Goal: Obtain resource: Obtain resource

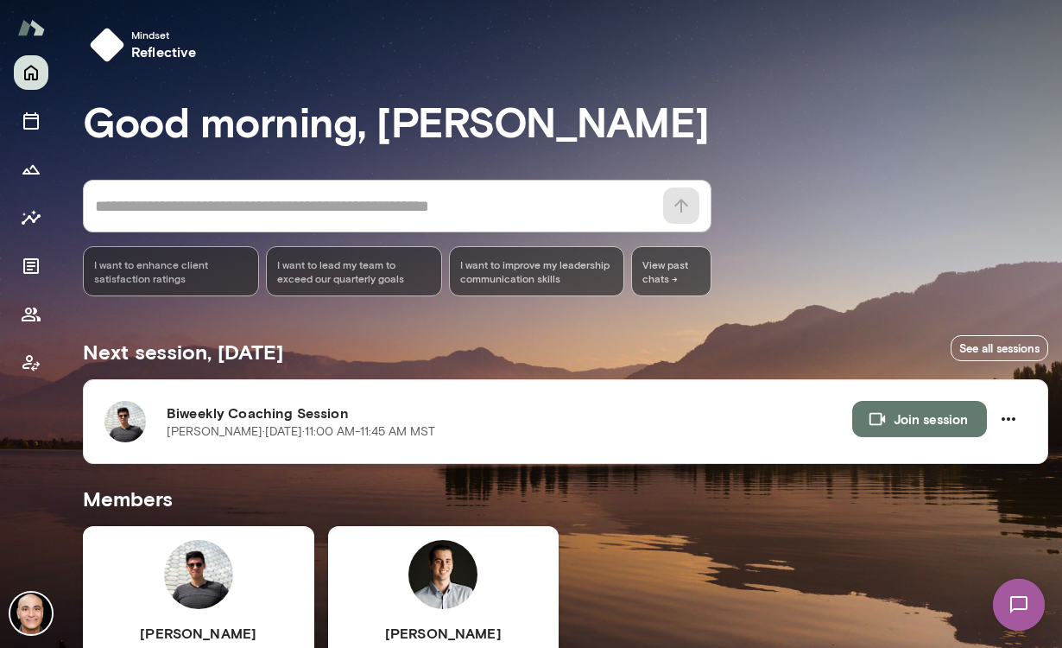
scroll to position [215, 0]
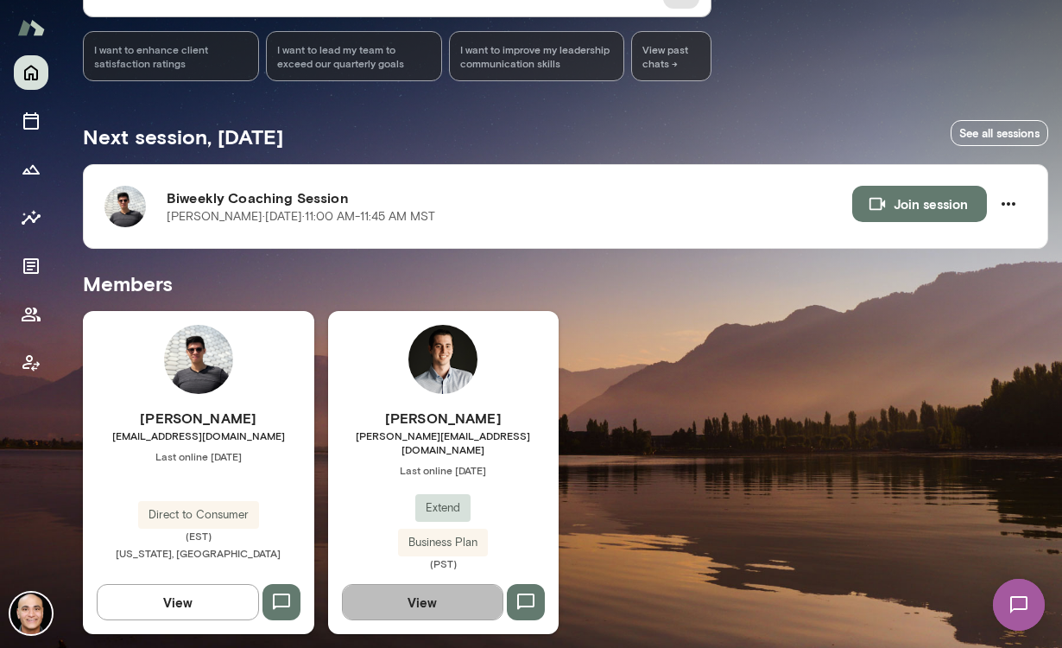
click at [460, 589] on button "View" at bounding box center [423, 602] width 162 height 36
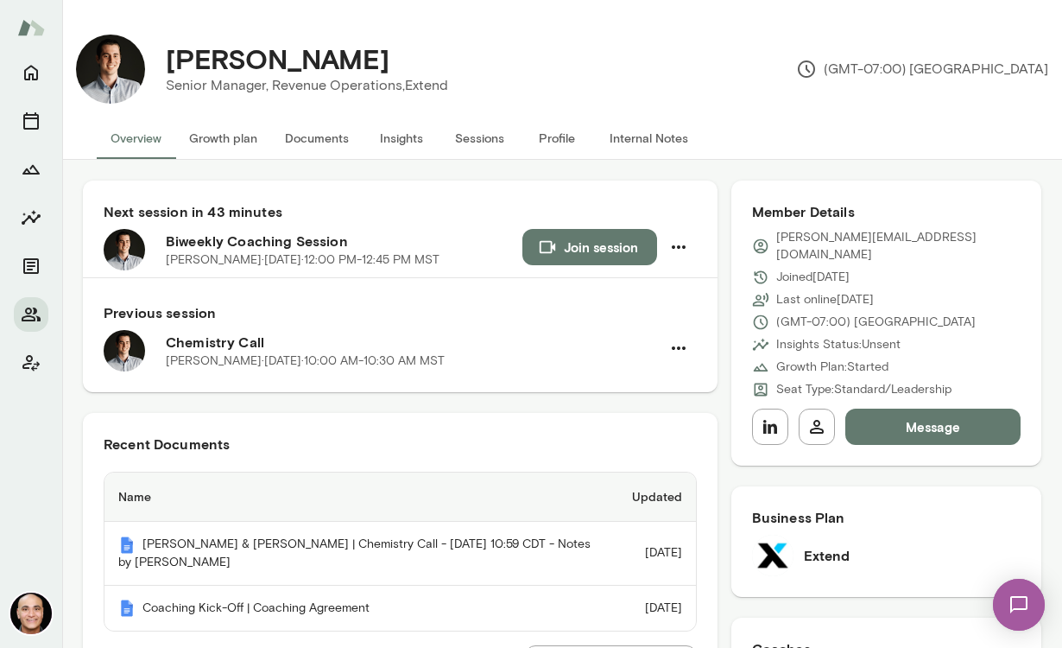
click at [324, 136] on button "Documents" at bounding box center [317, 137] width 92 height 41
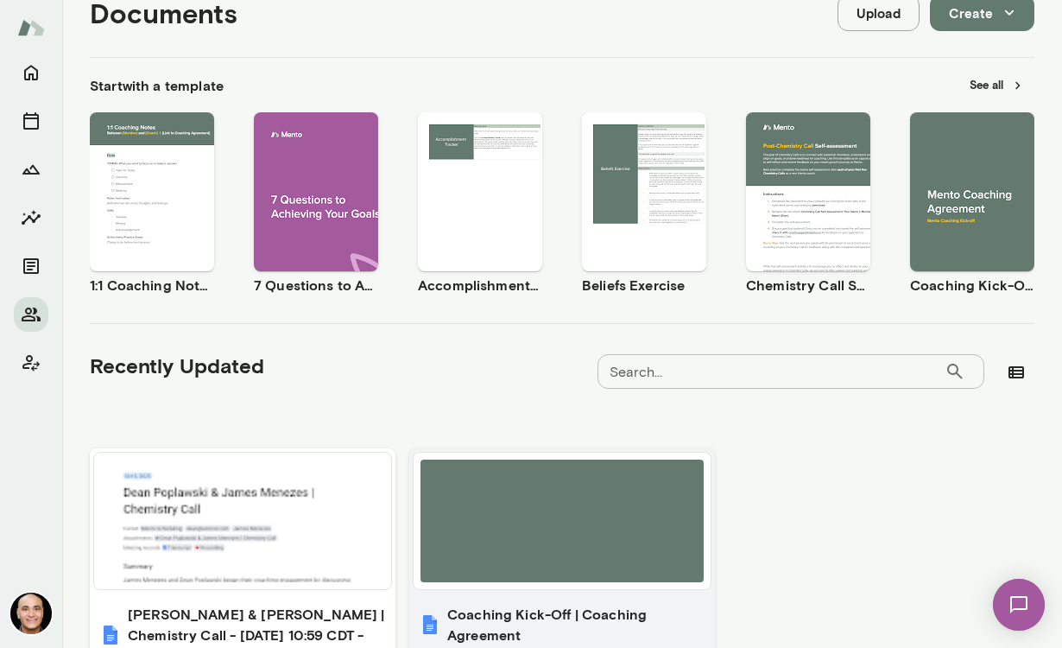
scroll to position [102, 0]
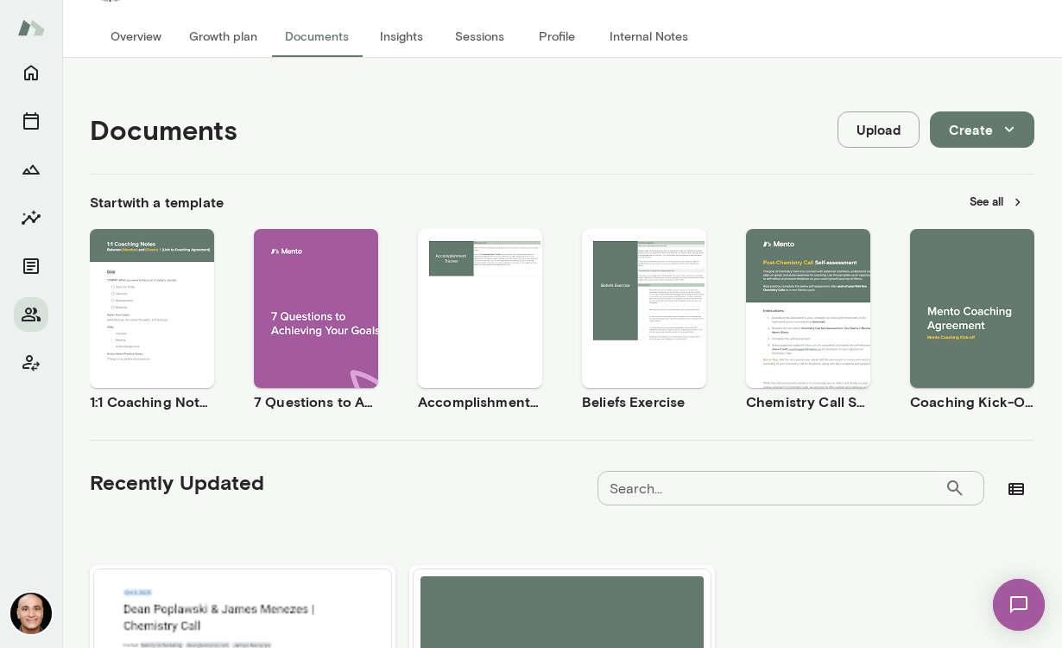
click at [978, 324] on span "Preview" at bounding box center [983, 323] width 39 height 14
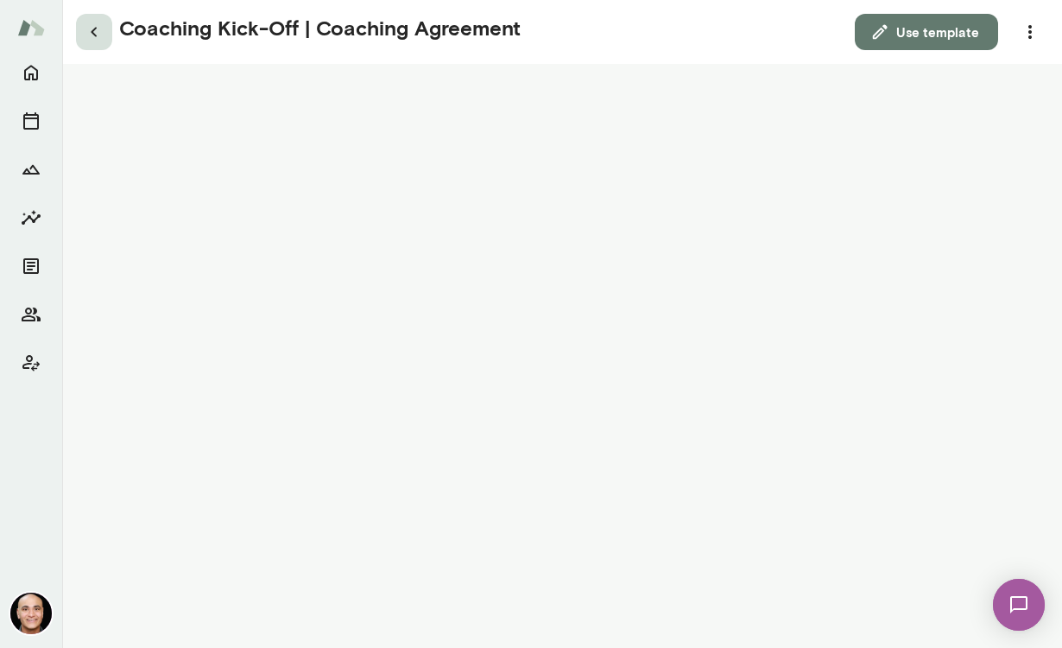
click at [100, 39] on icon "button" at bounding box center [94, 32] width 21 height 21
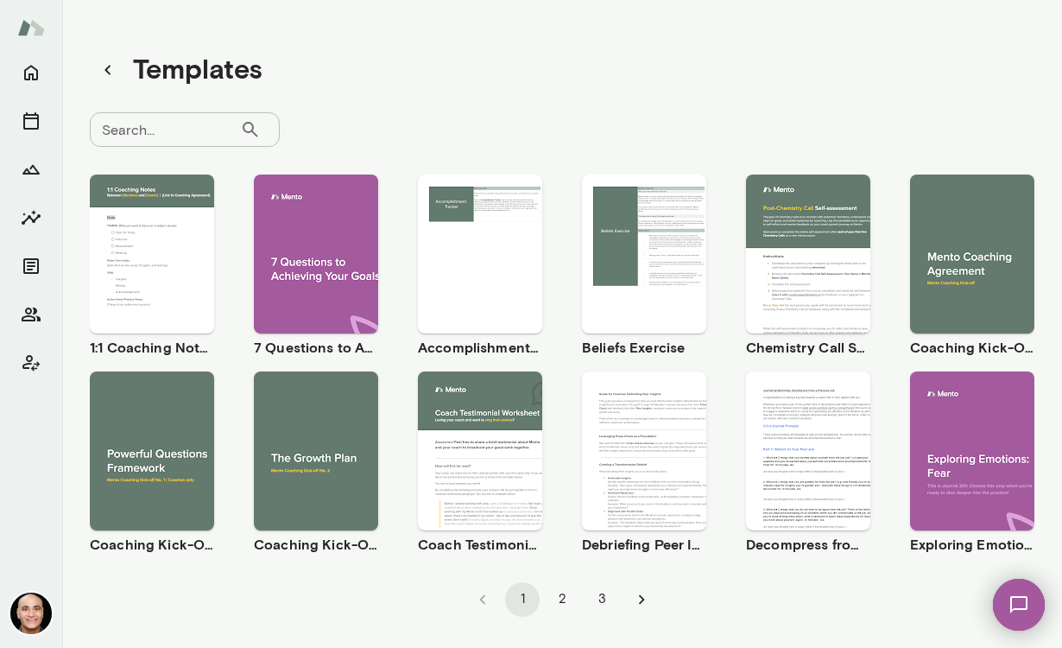
click at [163, 468] on span "Preview" at bounding box center [162, 466] width 39 height 14
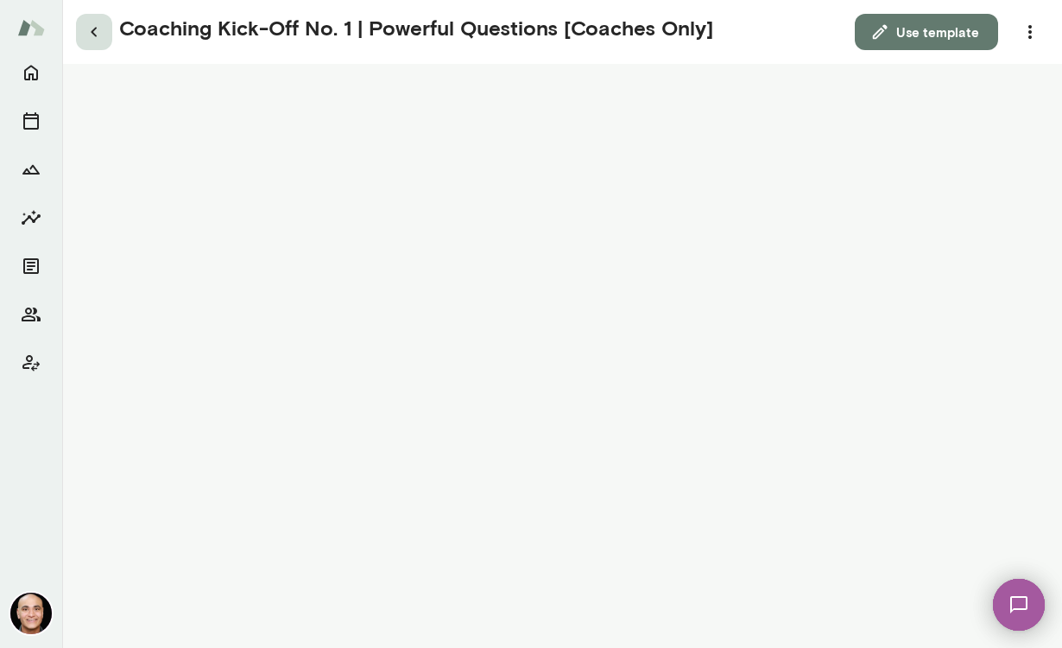
click at [95, 49] on button "button" at bounding box center [94, 32] width 36 height 36
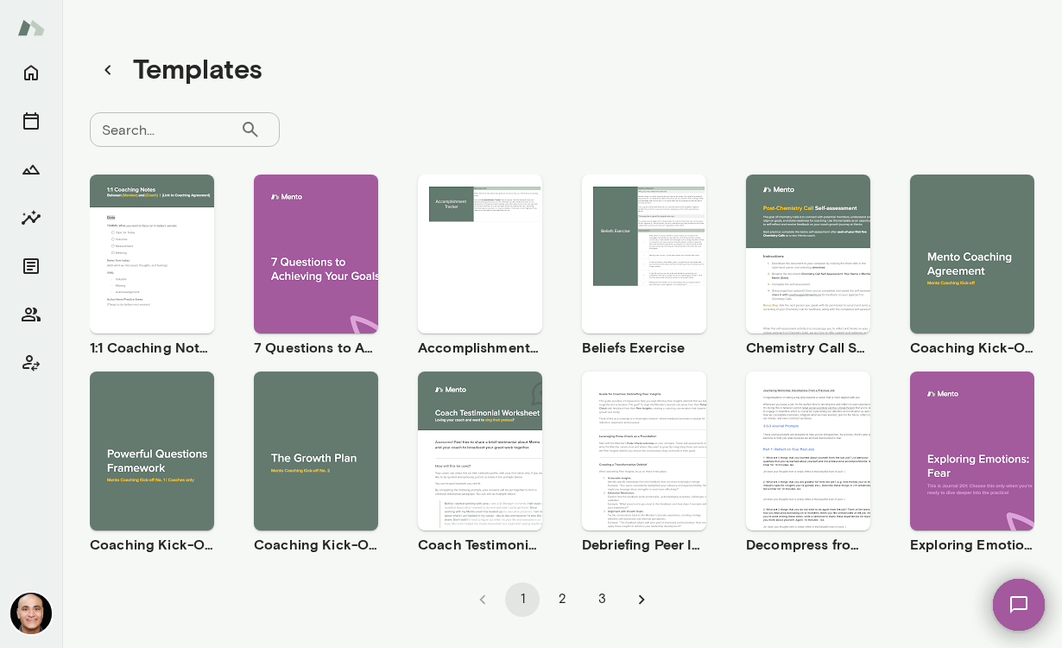
click at [153, 124] on input "Search..." at bounding box center [165, 129] width 150 height 35
type input "****"
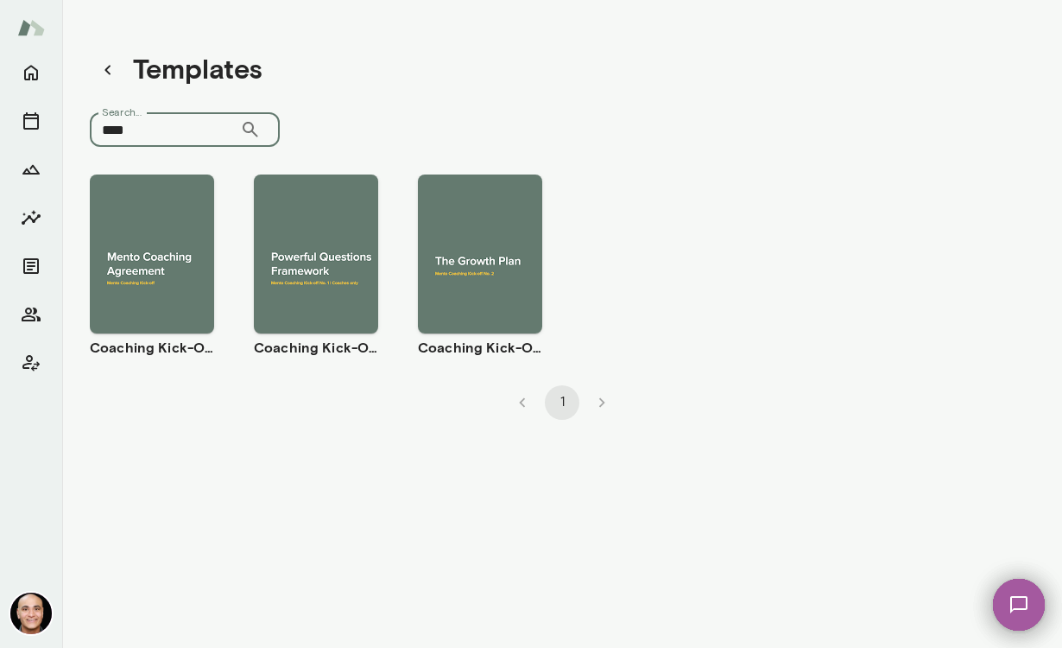
click at [497, 270] on span "Preview" at bounding box center [491, 269] width 39 height 14
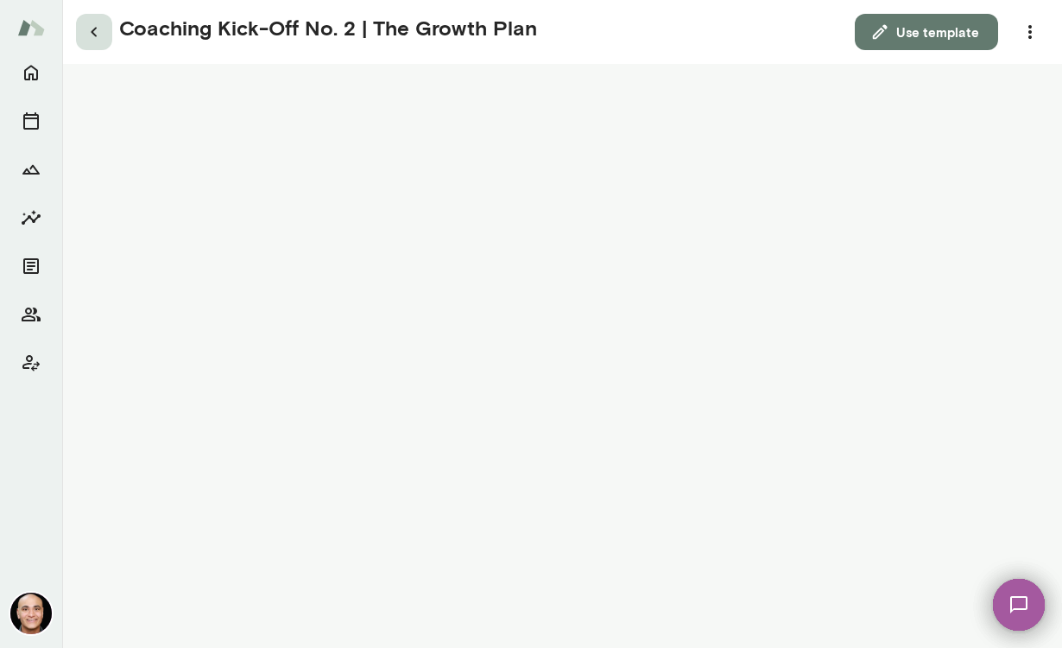
click at [101, 43] on button "button" at bounding box center [94, 32] width 36 height 36
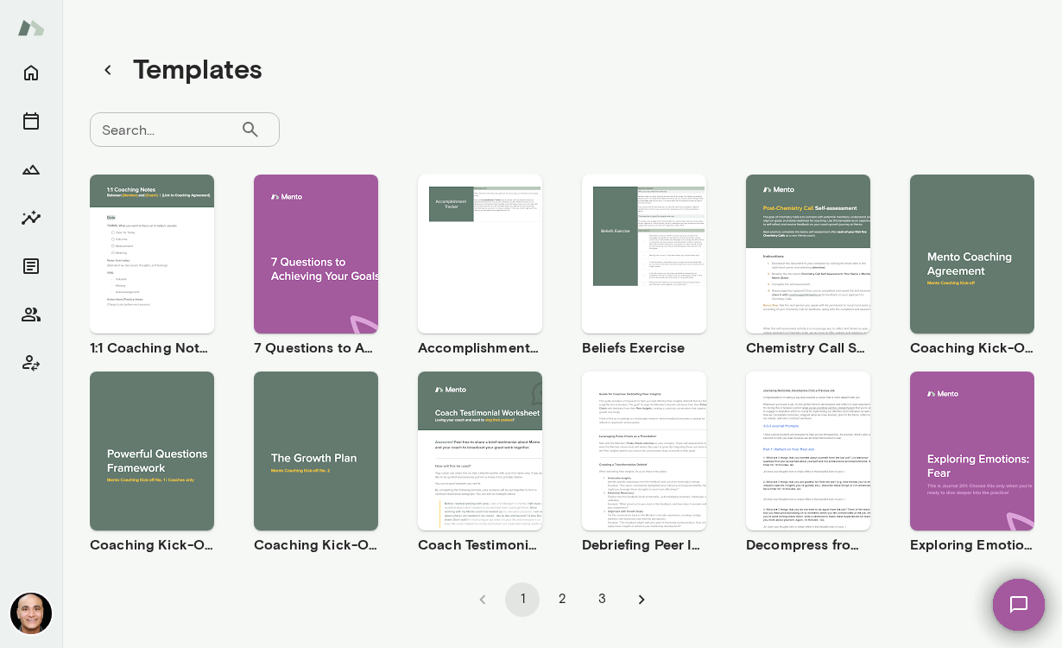
click at [175, 463] on span "Preview" at bounding box center [162, 466] width 39 height 14
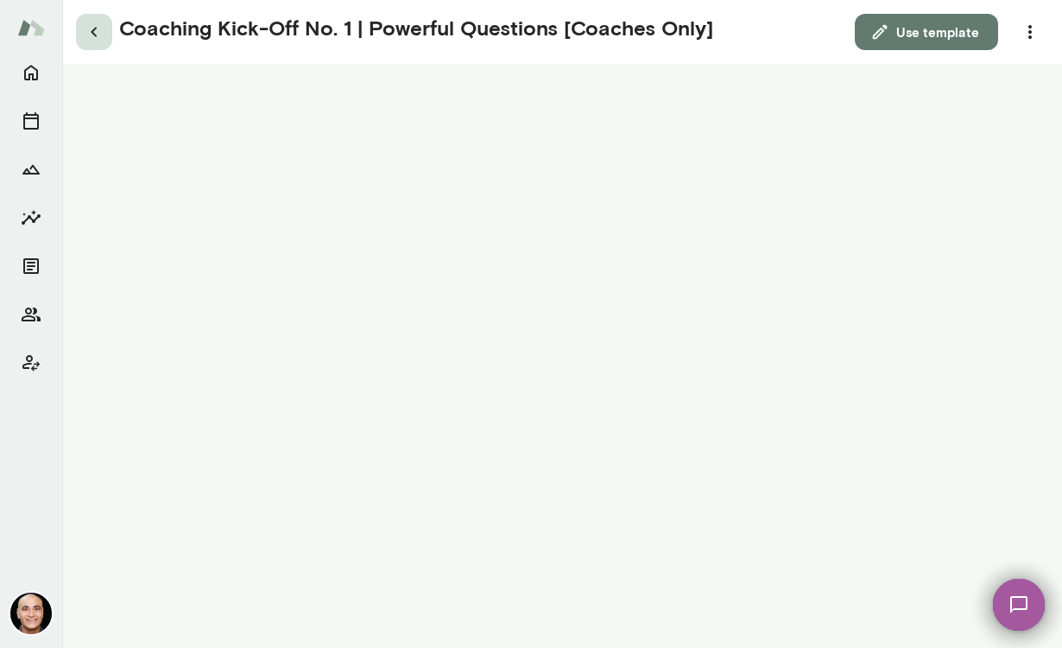
click at [93, 32] on icon "button" at bounding box center [94, 33] width 6 height 10
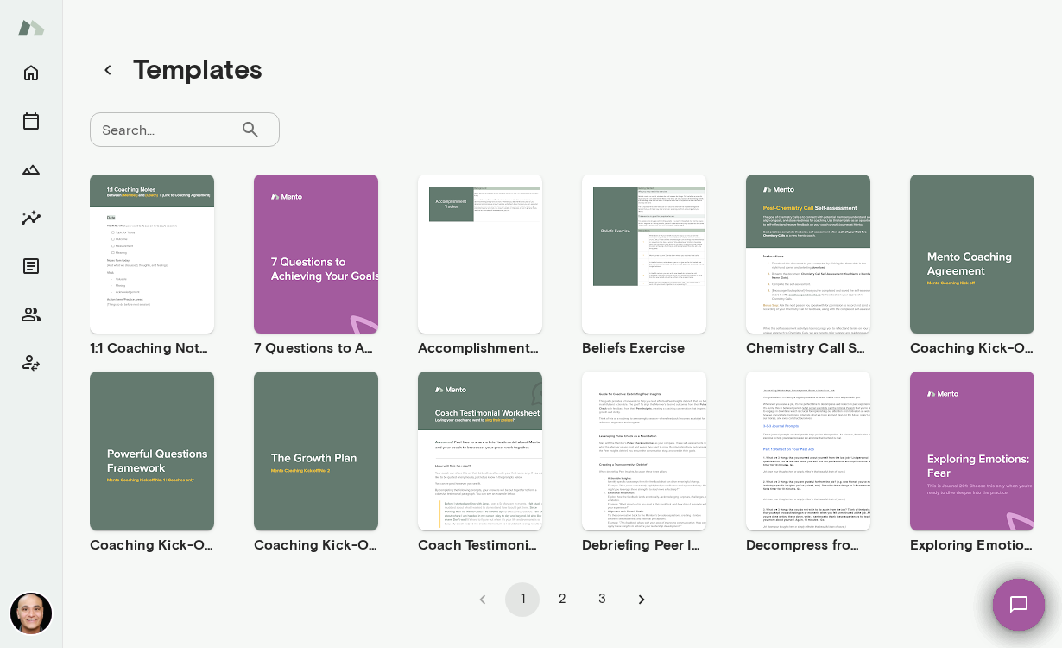
click at [151, 440] on span "Use template" at bounding box center [162, 436] width 63 height 14
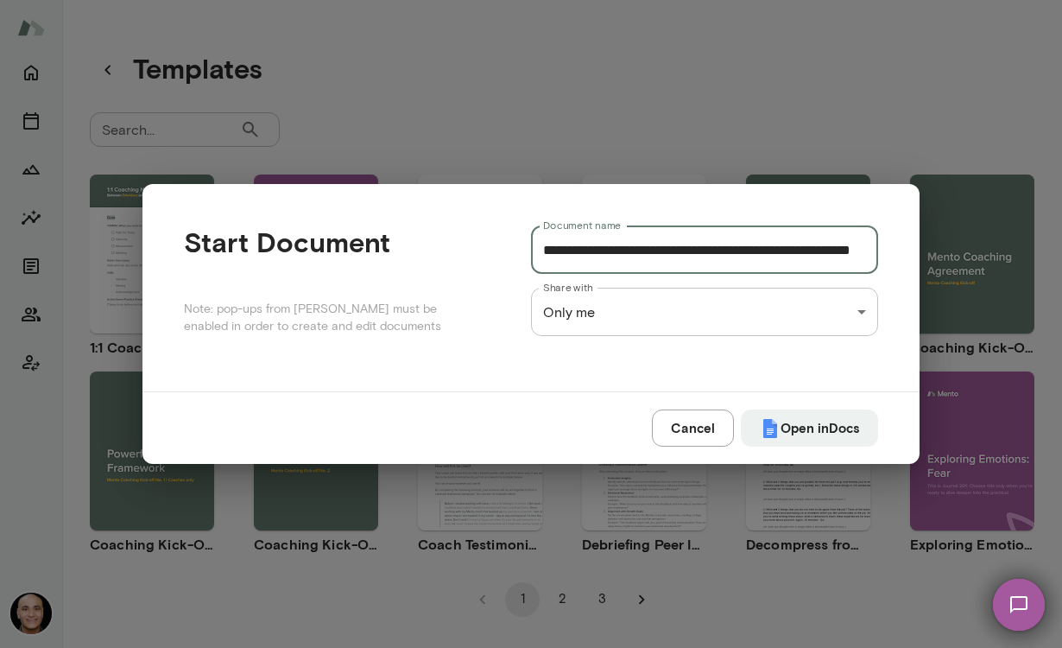
click at [698, 250] on input "**********" at bounding box center [704, 249] width 347 height 48
click at [683, 437] on button "Cancel" at bounding box center [693, 427] width 82 height 36
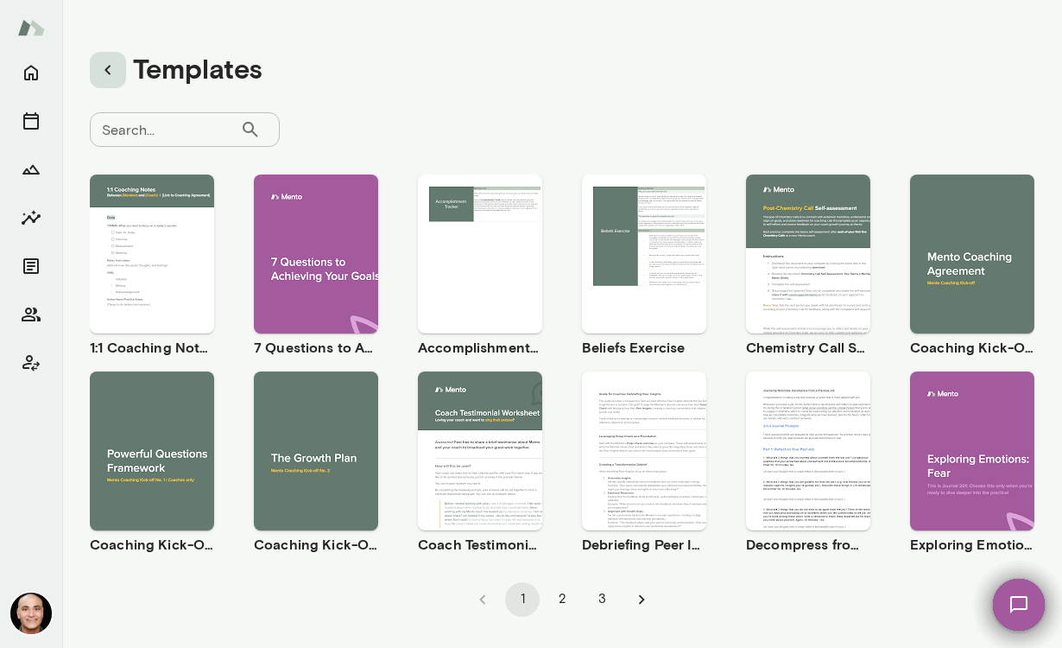
click at [118, 84] on button "button" at bounding box center [108, 70] width 36 height 36
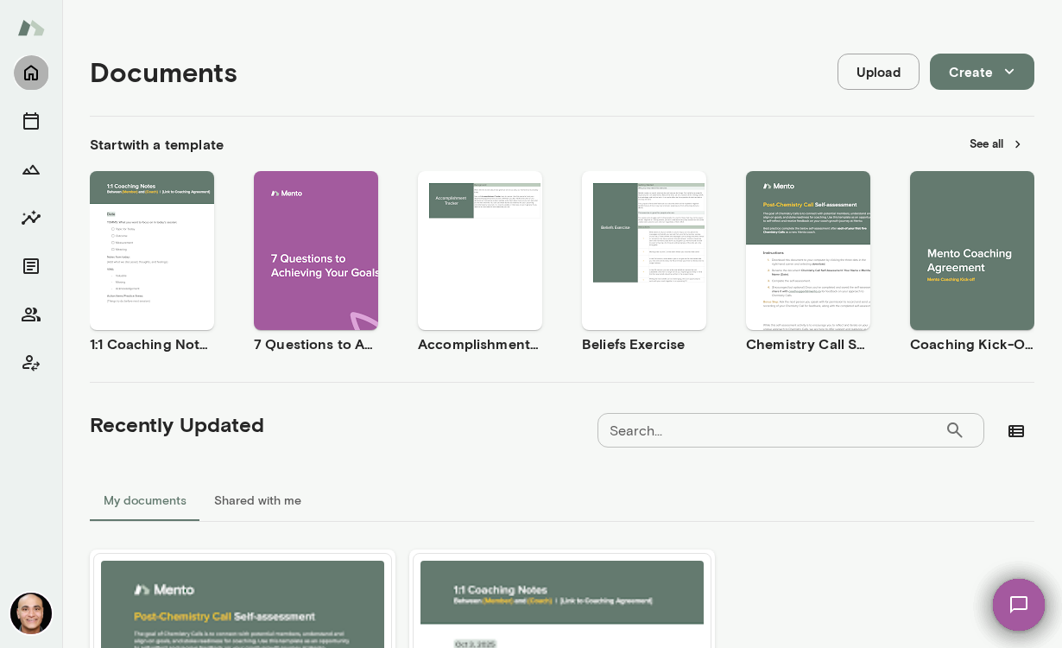
click at [32, 81] on icon "Home" at bounding box center [31, 72] width 21 height 21
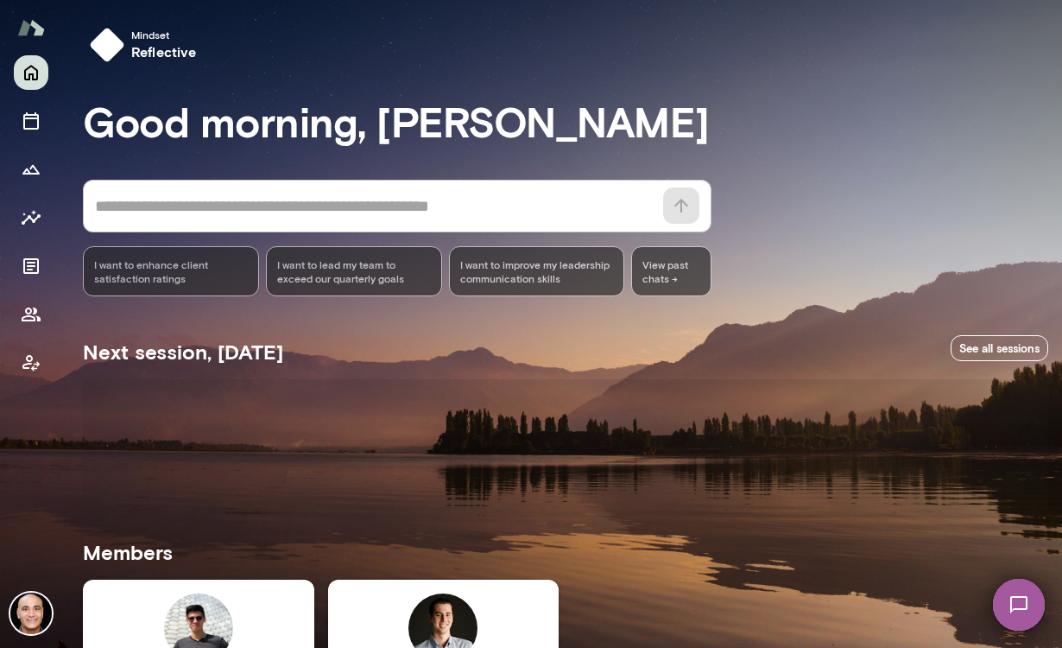
scroll to position [215, 0]
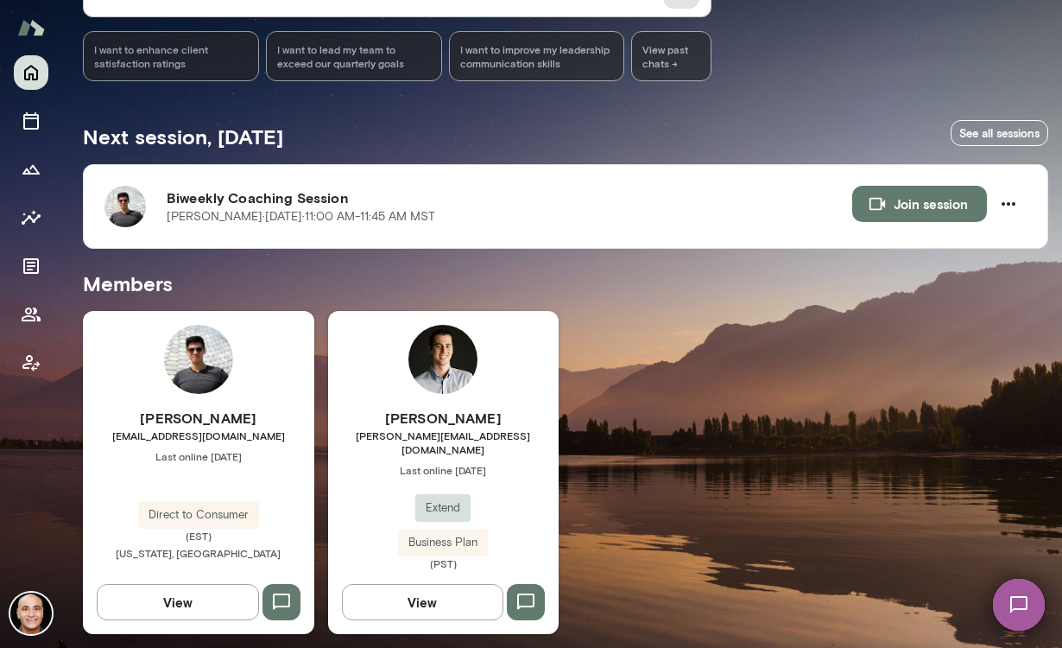
click at [422, 596] on button "View" at bounding box center [423, 602] width 162 height 36
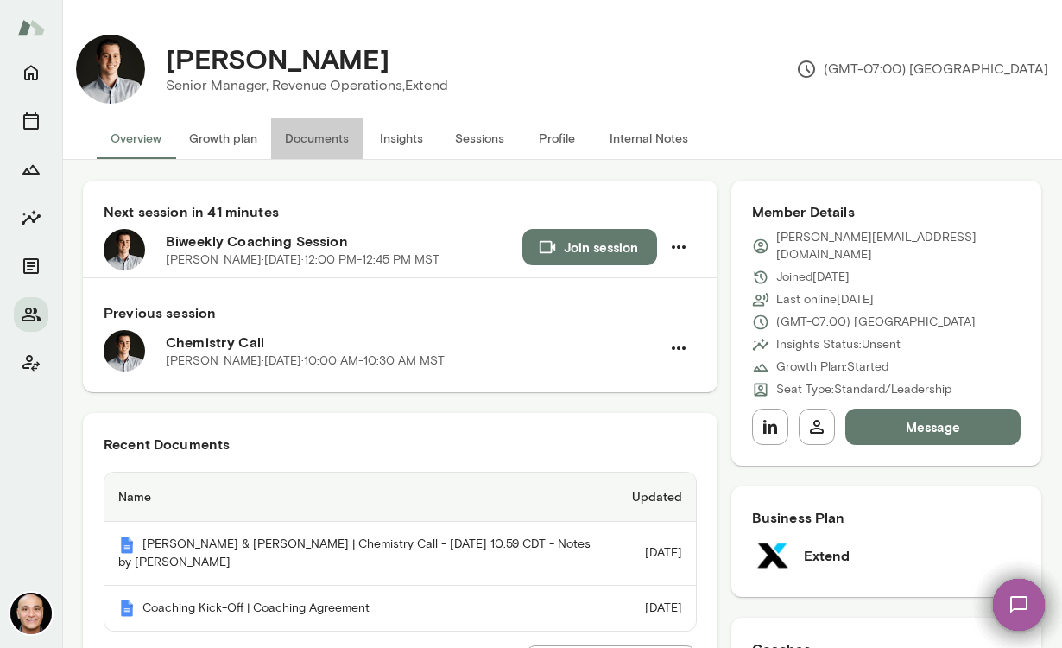
click at [313, 154] on button "Documents" at bounding box center [317, 137] width 92 height 41
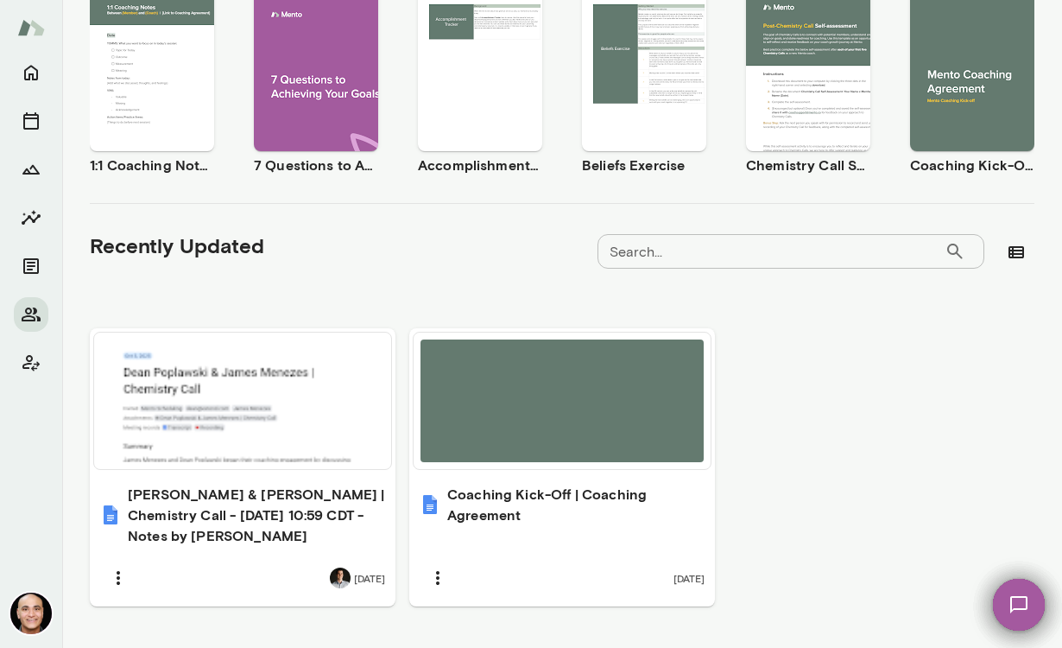
scroll to position [350, 0]
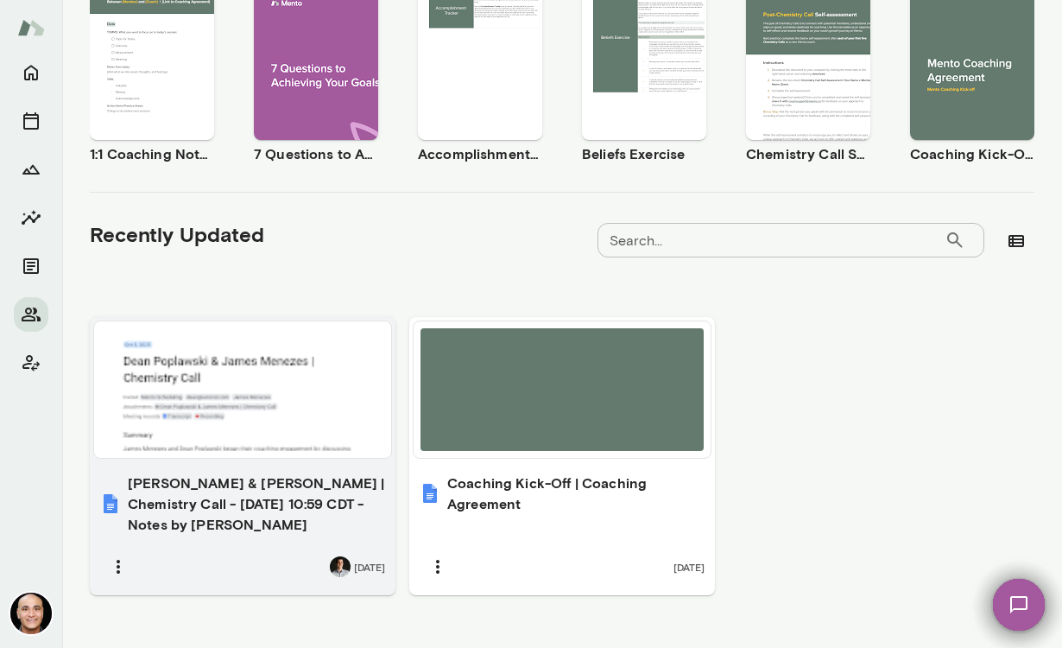
click at [211, 497] on h6 "Dean Poplawski & James Menezes | Chemistry Call - 2025/10/03 10:59 CDT - Notes …" at bounding box center [256, 503] width 257 height 62
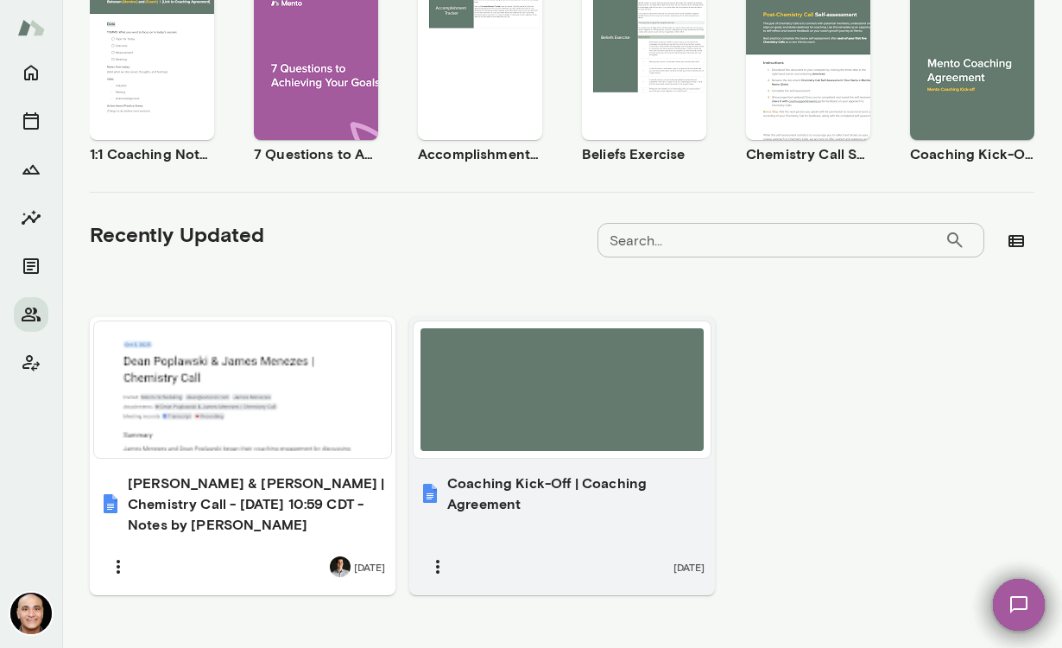
scroll to position [48, 0]
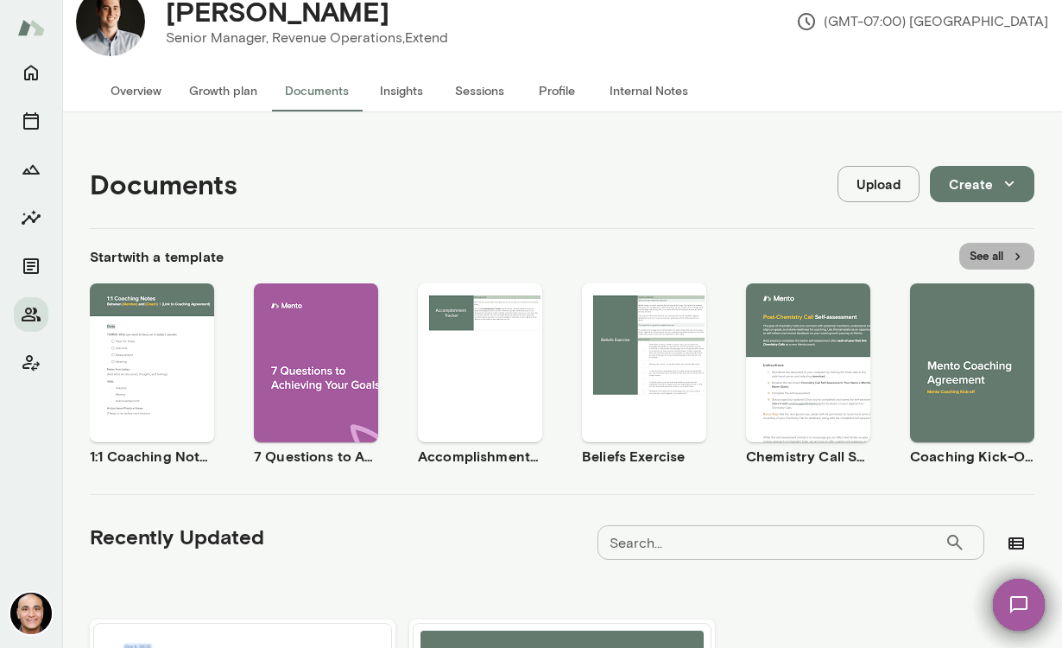
click at [995, 254] on button "See all" at bounding box center [997, 256] width 75 height 27
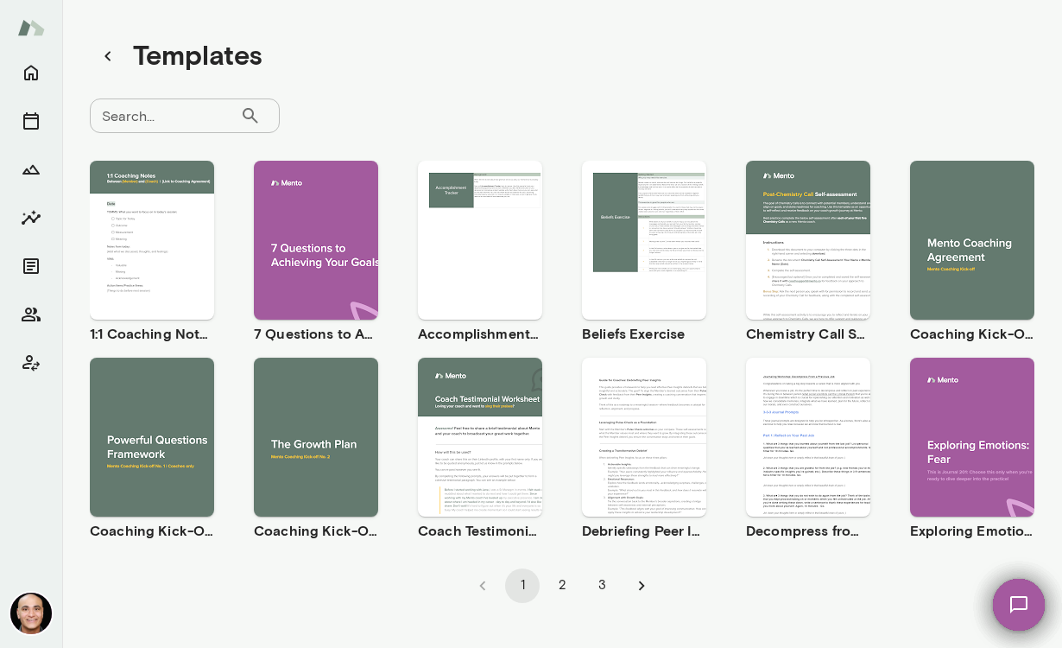
click at [163, 425] on span "Use template" at bounding box center [162, 422] width 63 height 14
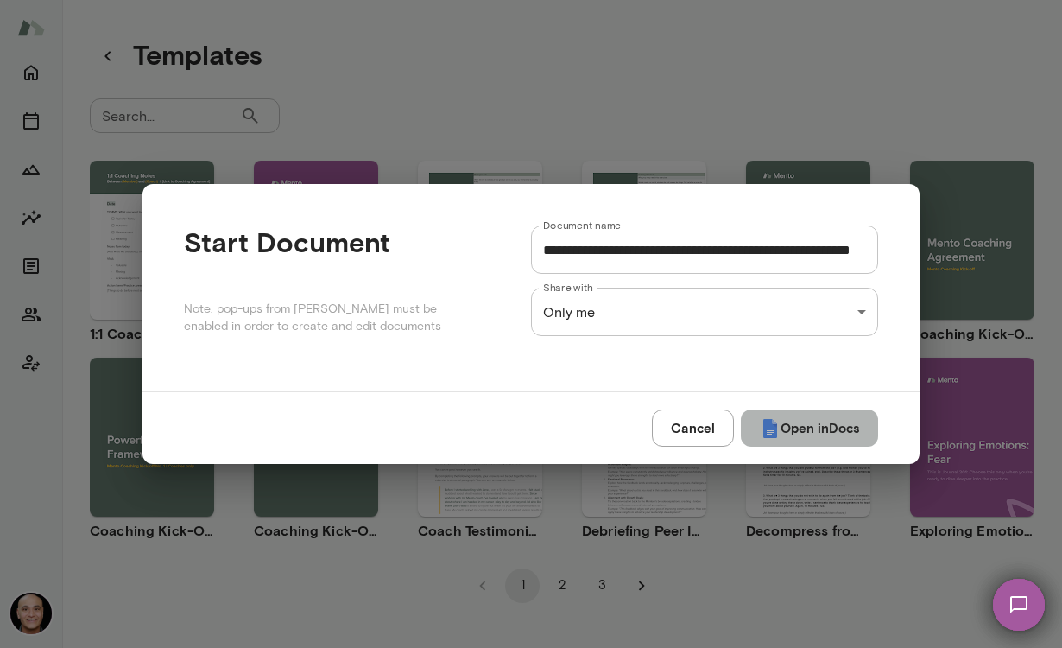
click at [795, 427] on button "Open in Docs" at bounding box center [809, 427] width 137 height 36
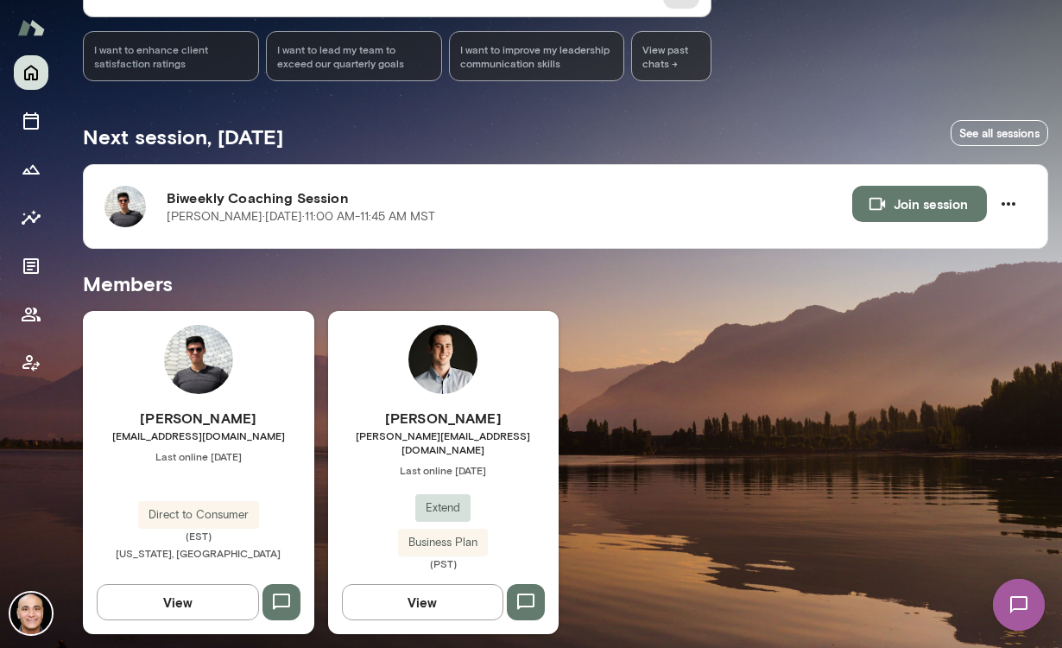
click at [408, 590] on button "View" at bounding box center [423, 602] width 162 height 36
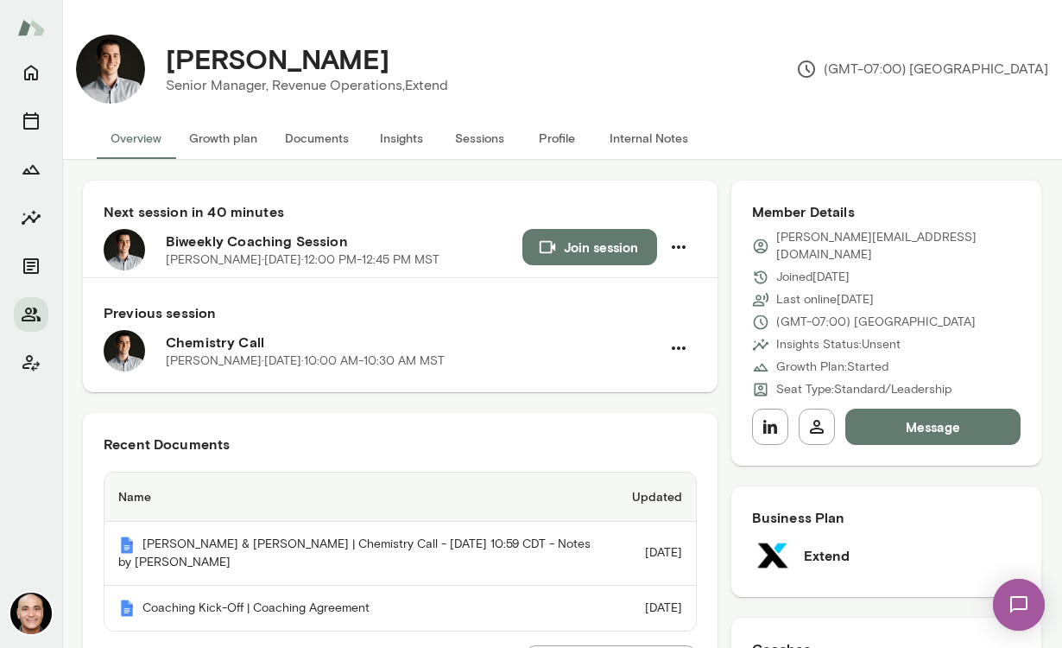
click at [317, 143] on button "Documents" at bounding box center [317, 137] width 92 height 41
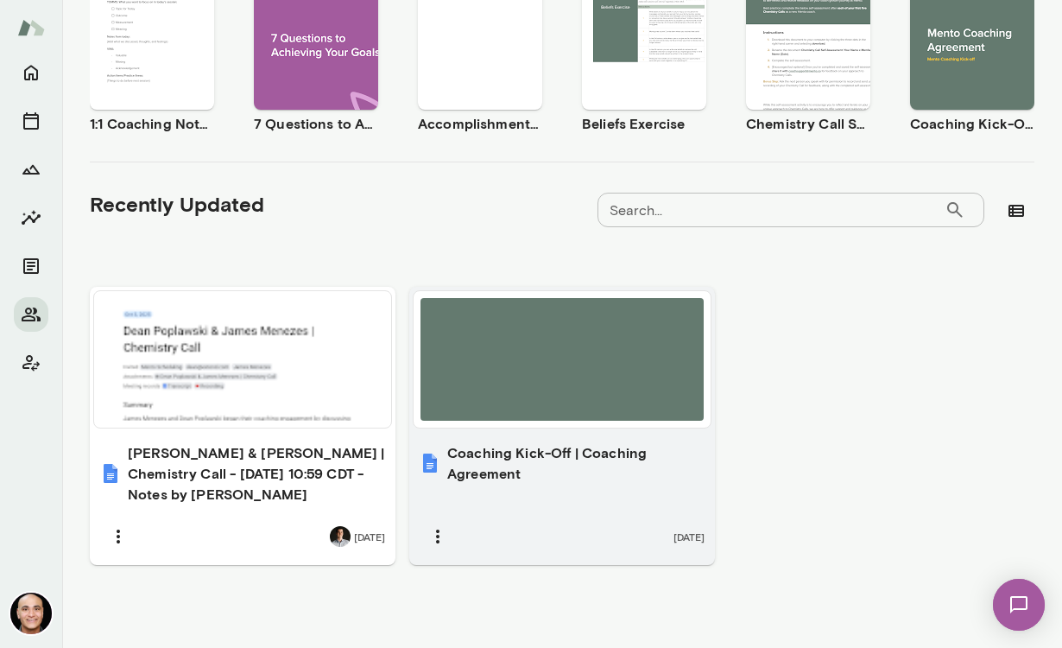
scroll to position [136, 0]
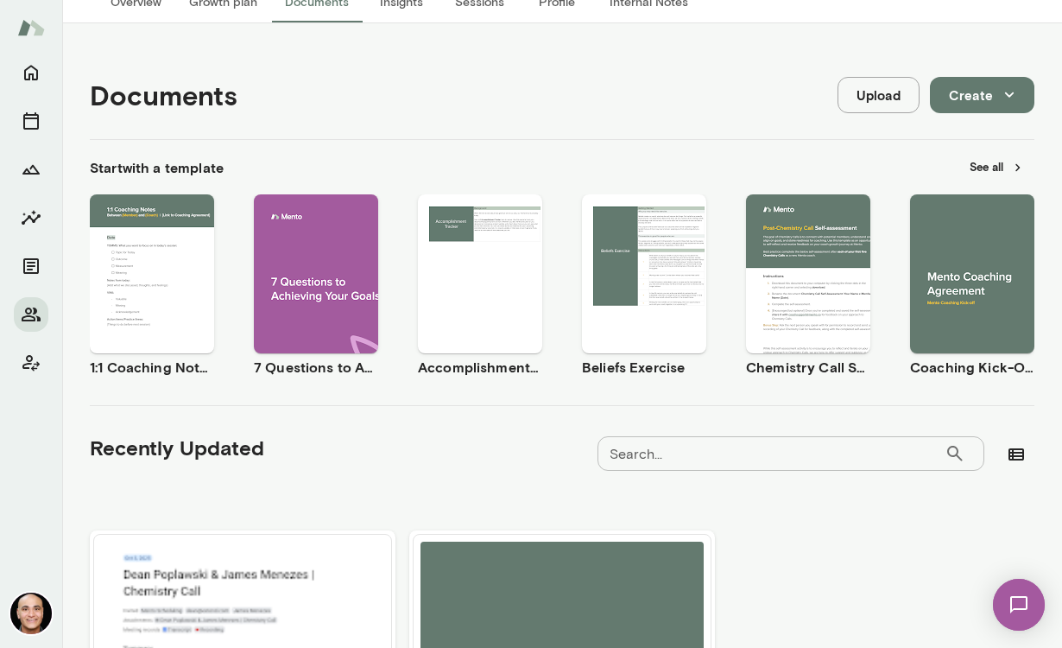
click at [985, 168] on button "See all" at bounding box center [997, 167] width 75 height 27
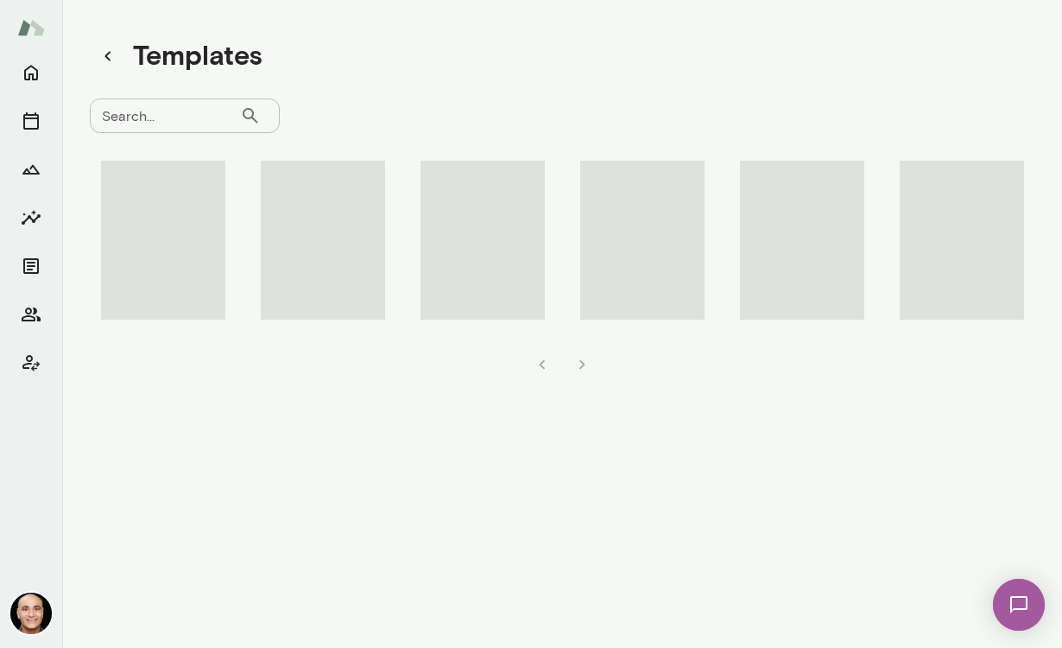
scroll to position [14, 0]
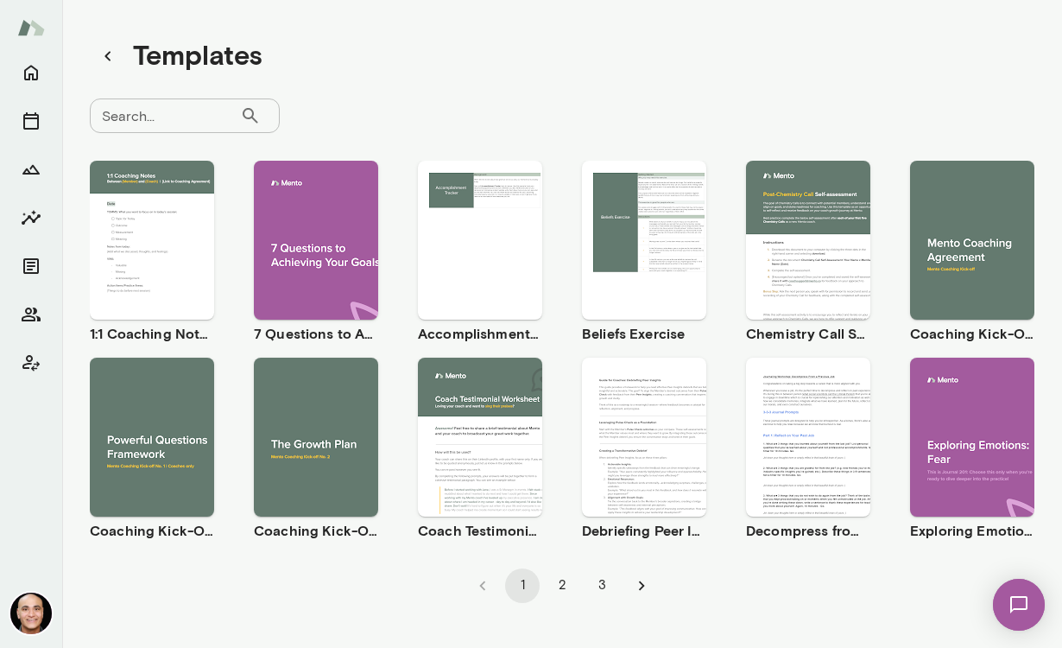
click at [329, 453] on span "Preview" at bounding box center [326, 452] width 39 height 14
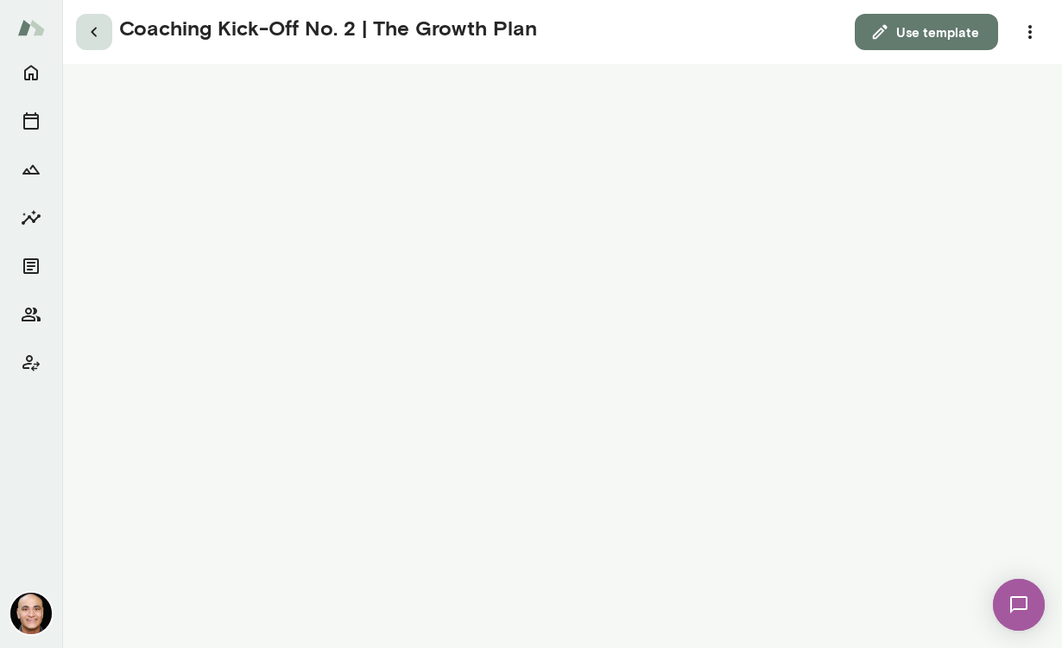
click at [108, 33] on button "button" at bounding box center [94, 32] width 36 height 36
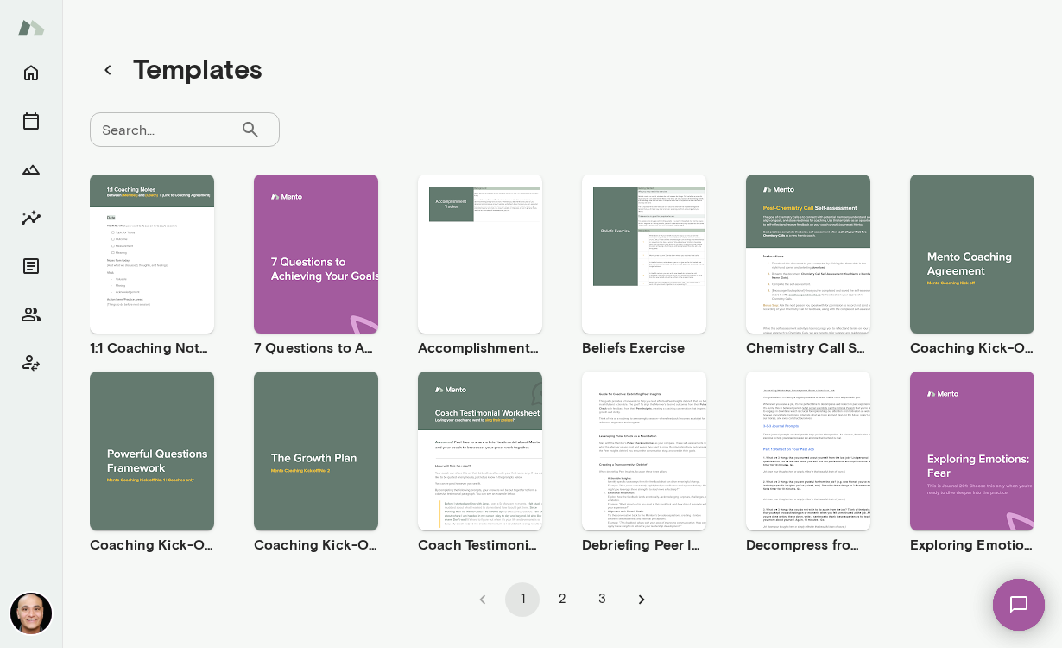
click at [1010, 601] on img at bounding box center [1019, 604] width 71 height 71
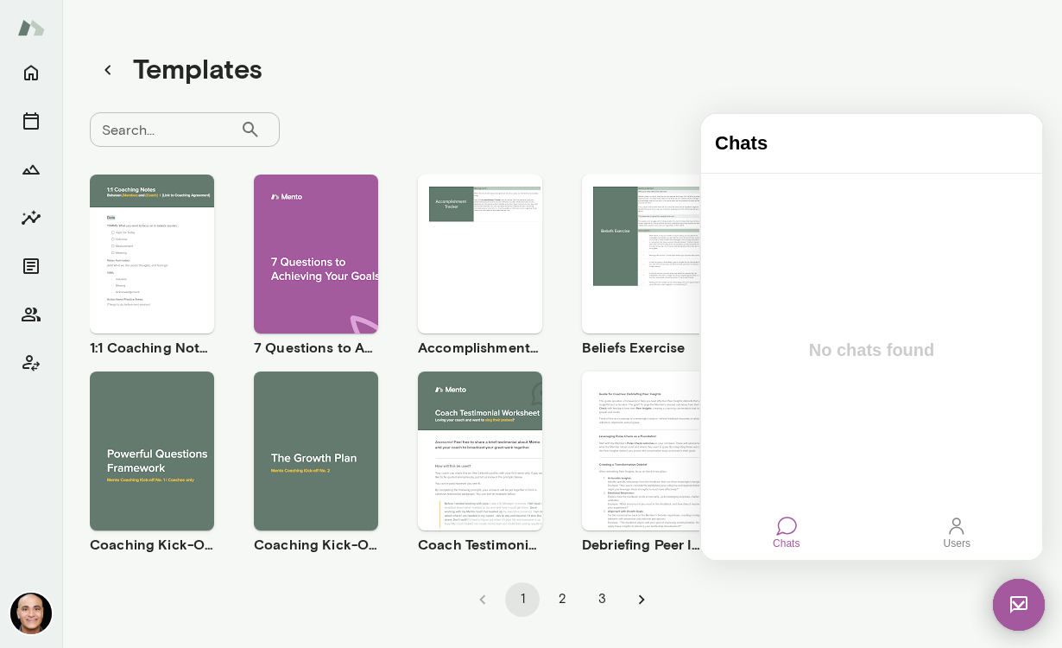
click at [790, 535] on div at bounding box center [786, 526] width 21 height 21
click at [967, 542] on div "Users" at bounding box center [957, 542] width 27 height 12
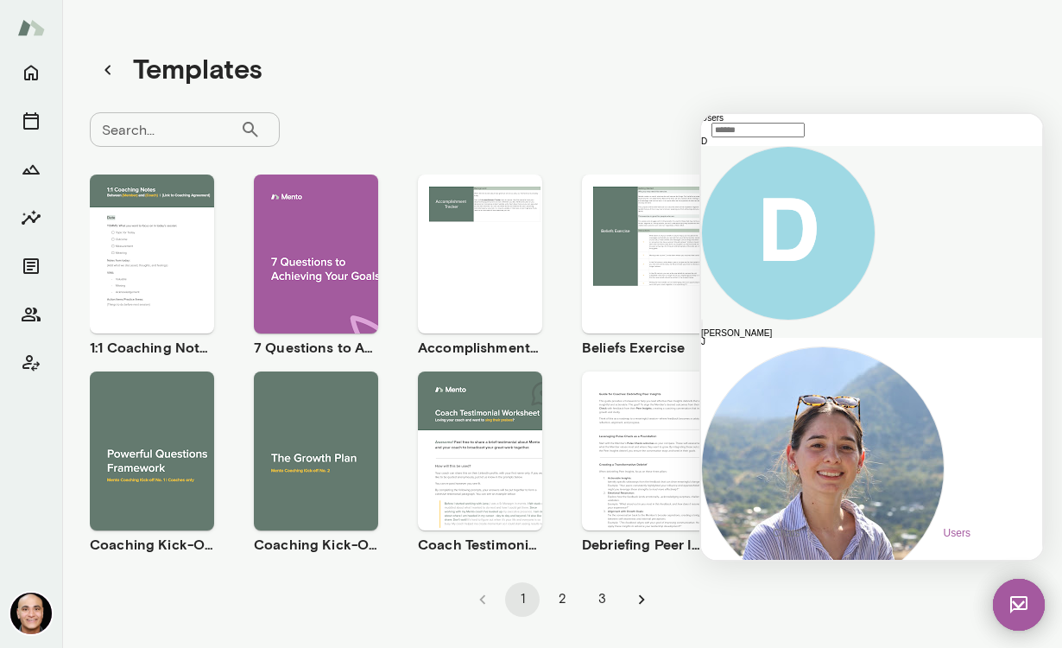
click at [823, 329] on div "Dean Poplawski" at bounding box center [871, 333] width 341 height 9
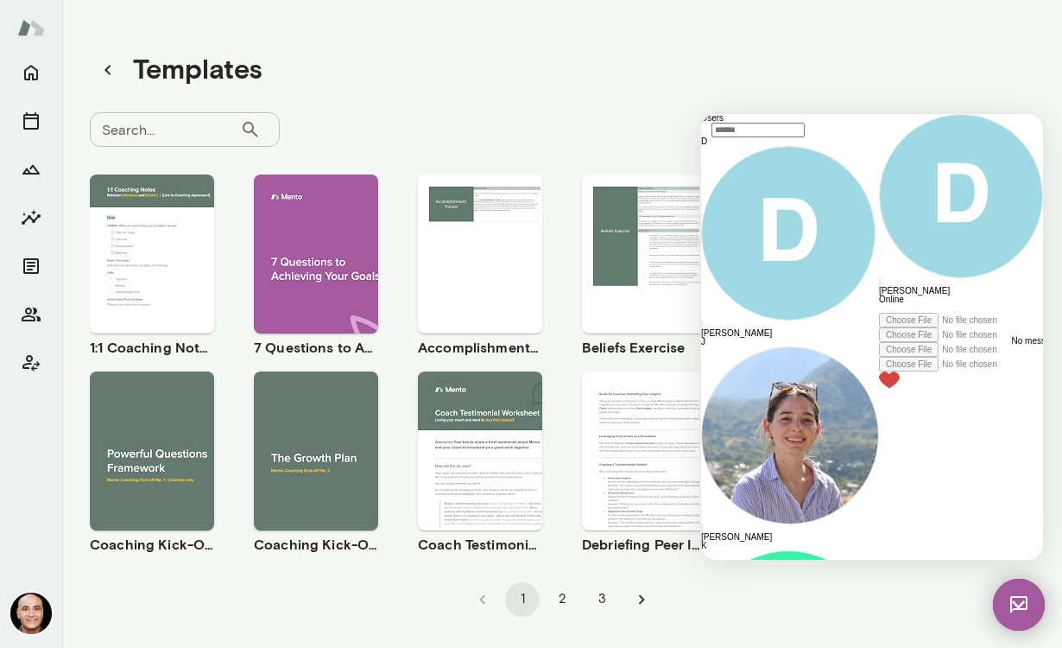
click at [879, 313] on div at bounding box center [961, 308] width 164 height 9
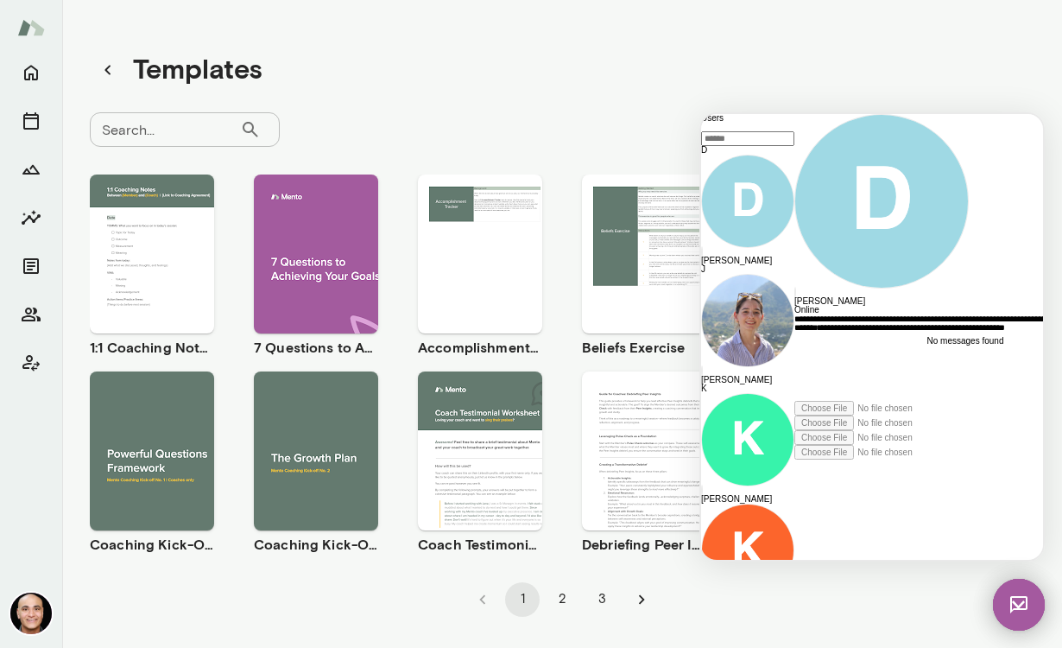
scroll to position [29, 0]
click at [813, 401] on div "**********" at bounding box center [951, 357] width 313 height 86
click at [841, 401] on div "**********" at bounding box center [951, 357] width 313 height 86
click at [795, 460] on icon at bounding box center [795, 460] width 0 height 0
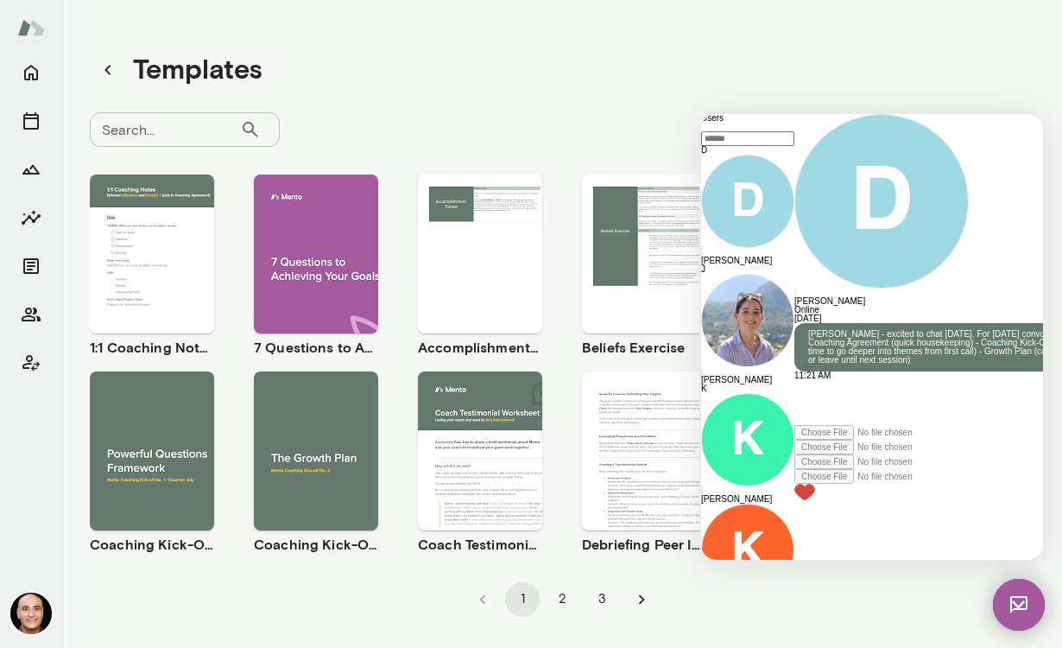
scroll to position [0, 0]
click at [581, 119] on div "Search... ​ Search..." at bounding box center [562, 129] width 945 height 35
